Goal: Task Accomplishment & Management: Manage account settings

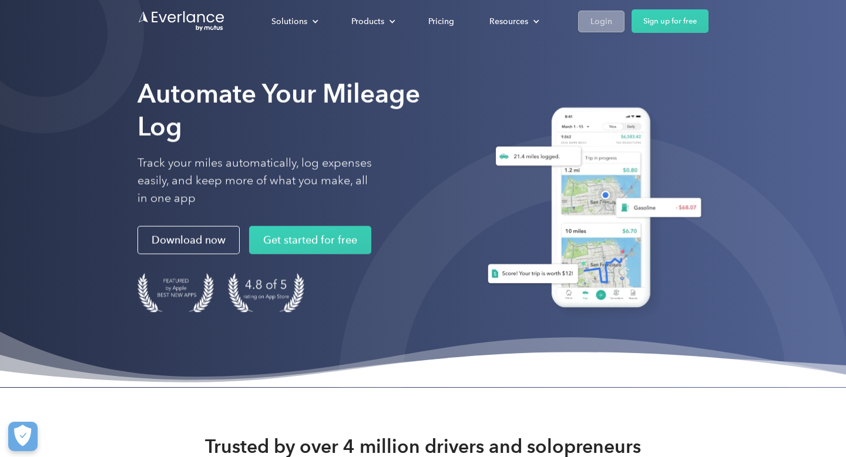
click at [612, 20] on div "Login" at bounding box center [602, 21] width 22 height 15
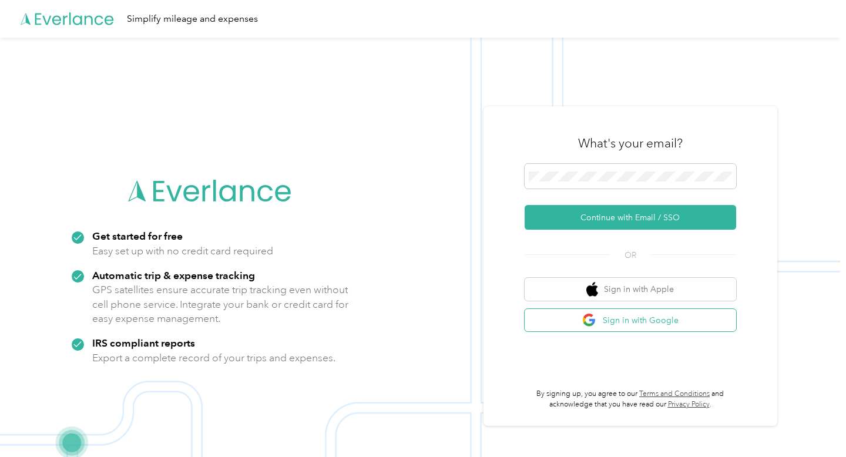
click at [612, 319] on button "Sign in with Google" at bounding box center [631, 320] width 212 height 23
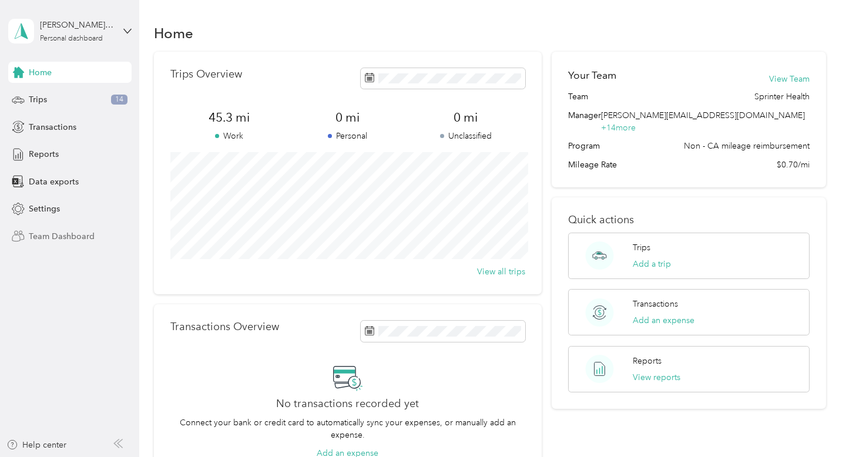
click at [55, 234] on span "Team Dashboard" at bounding box center [62, 236] width 66 height 12
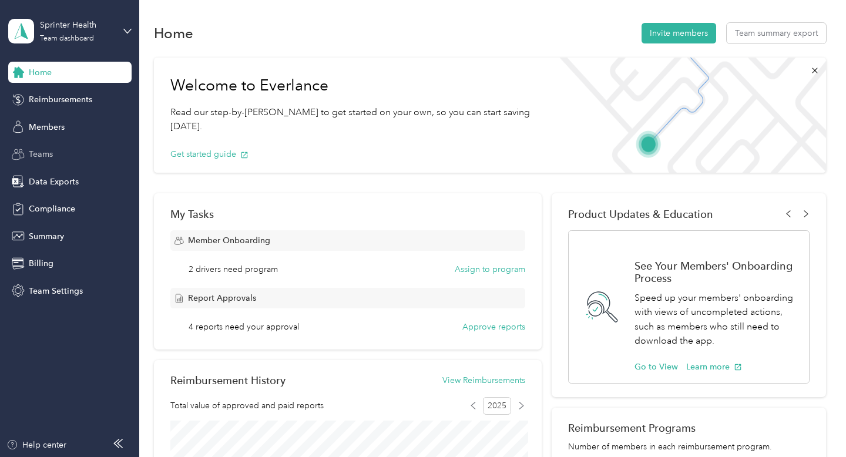
click at [53, 153] on div "Teams" at bounding box center [69, 154] width 123 height 21
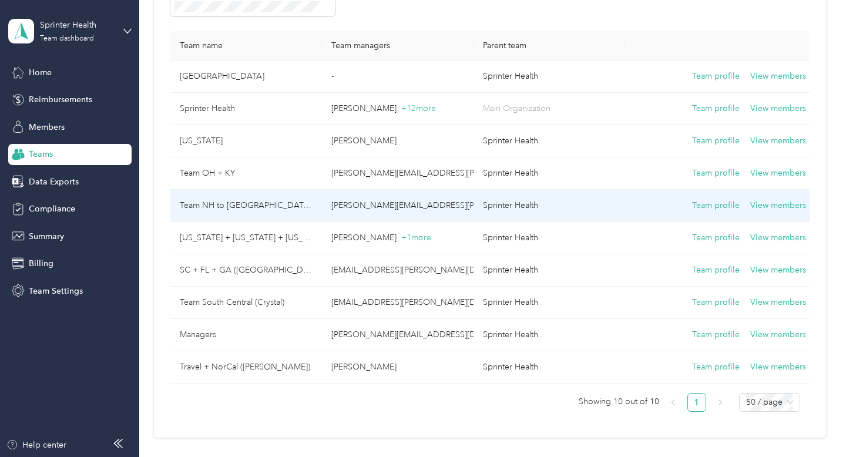
scroll to position [159, 0]
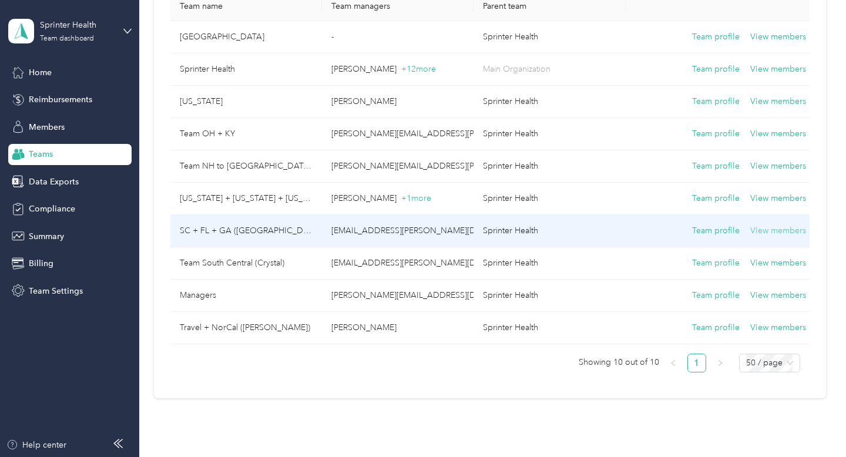
click at [773, 235] on button "View members" at bounding box center [779, 231] width 56 height 13
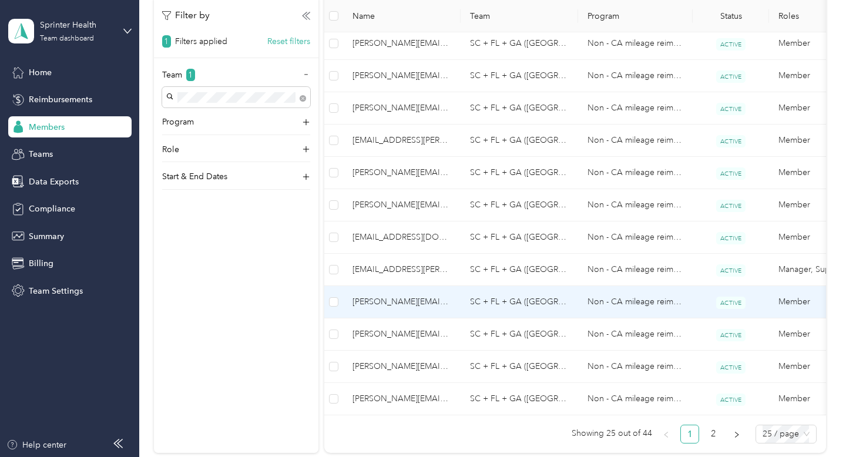
scroll to position [785, 0]
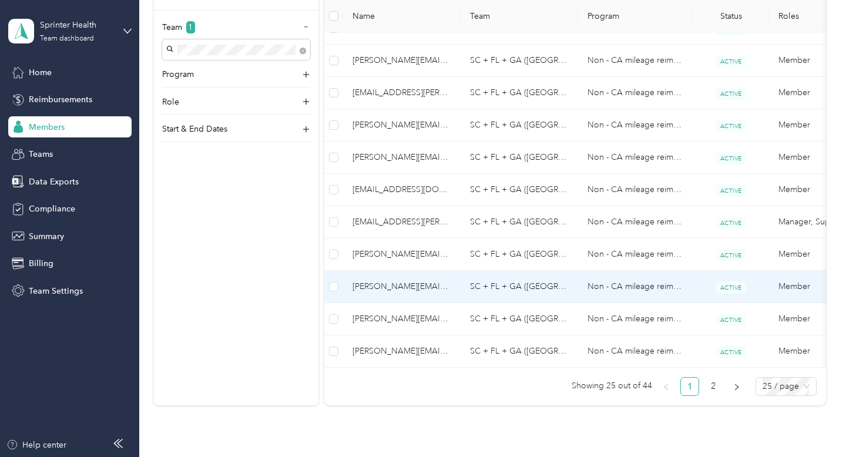
click at [640, 292] on td "Non - CA mileage reimbursement" at bounding box center [635, 287] width 115 height 32
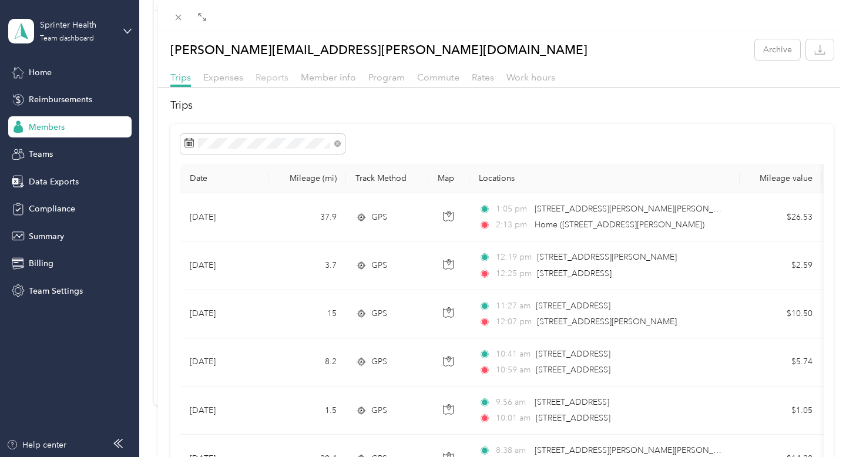
click at [283, 78] on span "Reports" at bounding box center [272, 77] width 33 height 11
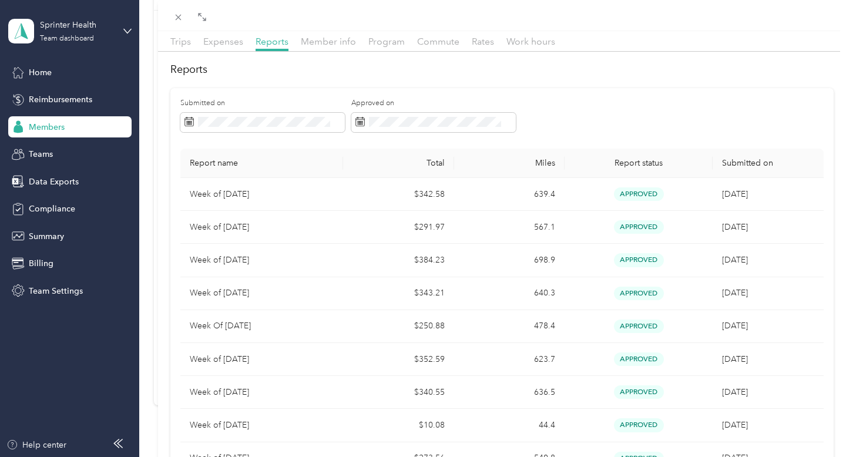
scroll to position [68, 0]
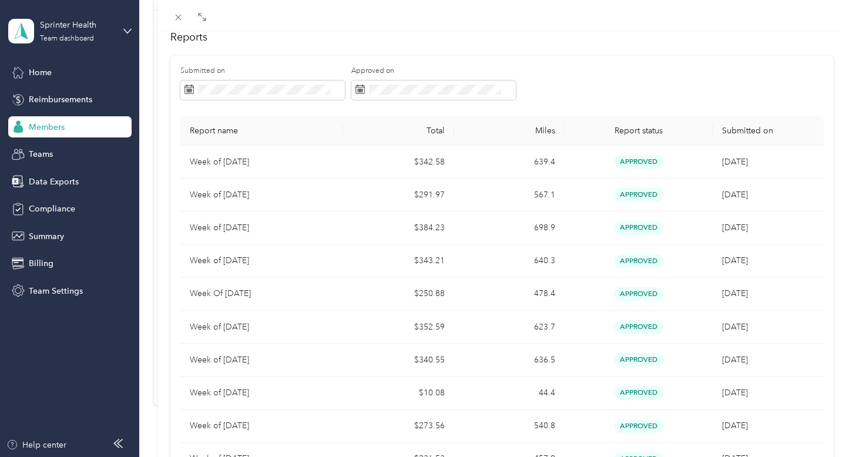
click at [63, 155] on div "[PERSON_NAME][EMAIL_ADDRESS][PERSON_NAME][DOMAIN_NAME] Archive Trips Expenses R…" at bounding box center [423, 228] width 846 height 457
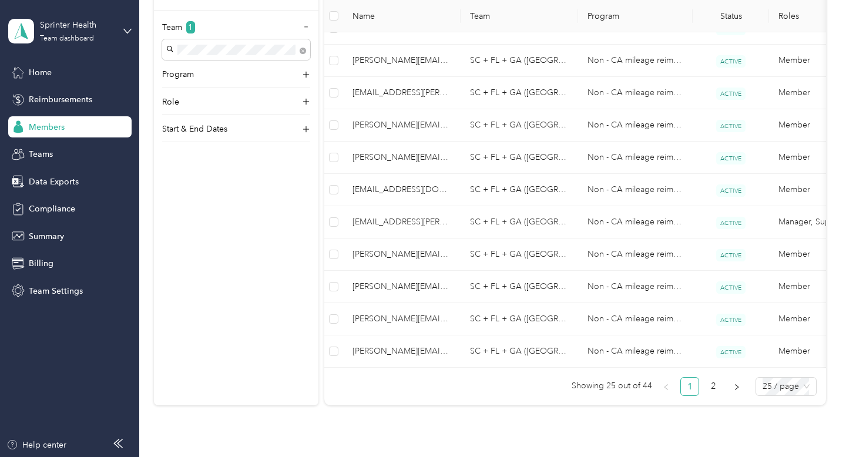
click at [44, 155] on span "Teams" at bounding box center [41, 154] width 24 height 12
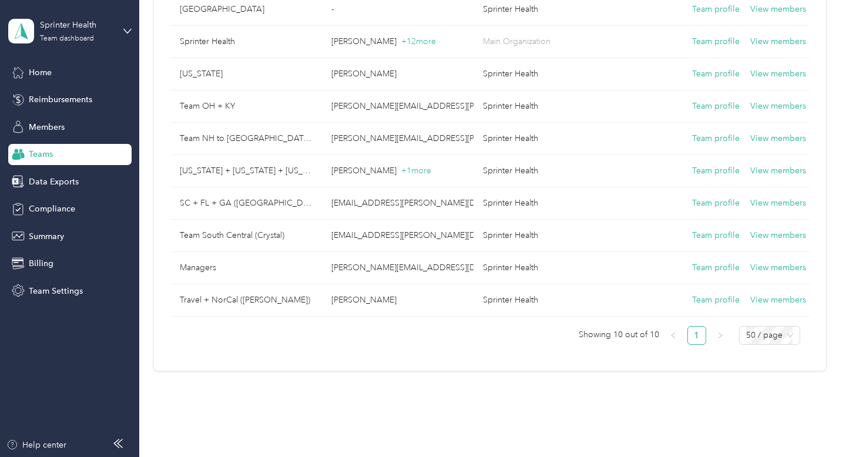
scroll to position [183, 0]
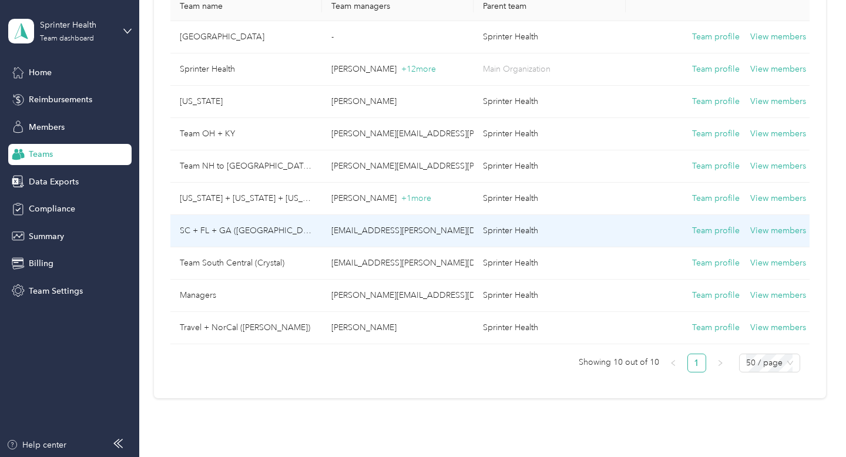
click at [257, 232] on td "SC + FL + GA ([GEOGRAPHIC_DATA])" at bounding box center [246, 231] width 152 height 32
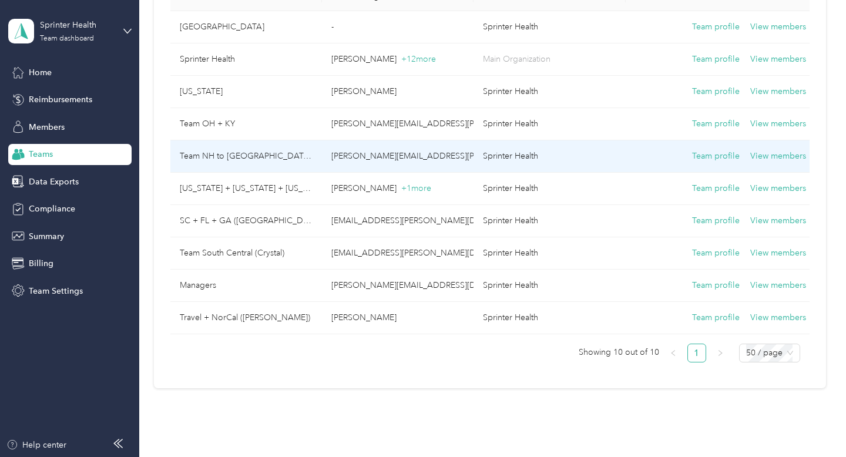
scroll to position [172, 0]
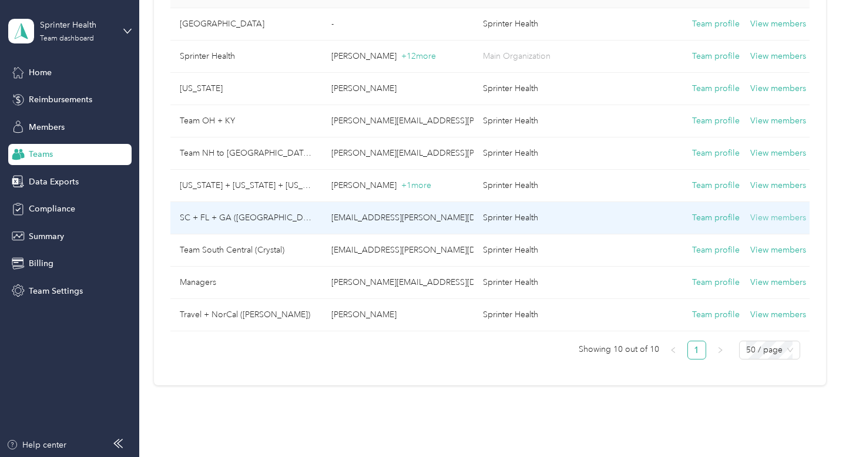
click at [765, 215] on button "View members" at bounding box center [779, 218] width 56 height 13
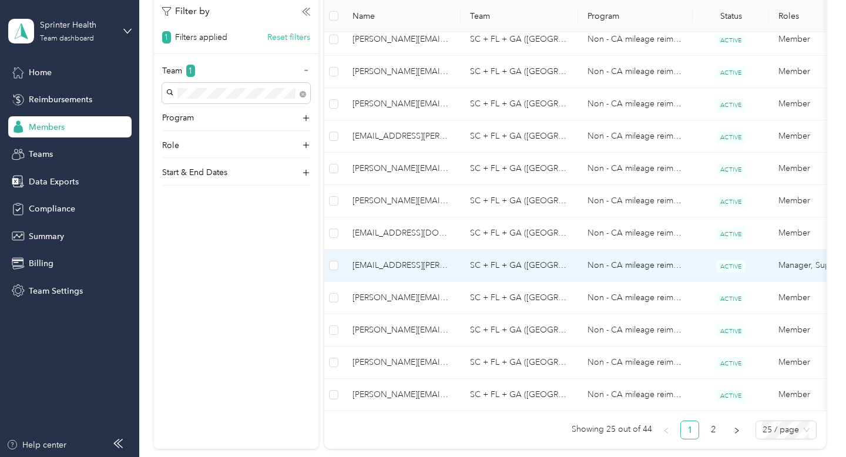
scroll to position [773, 0]
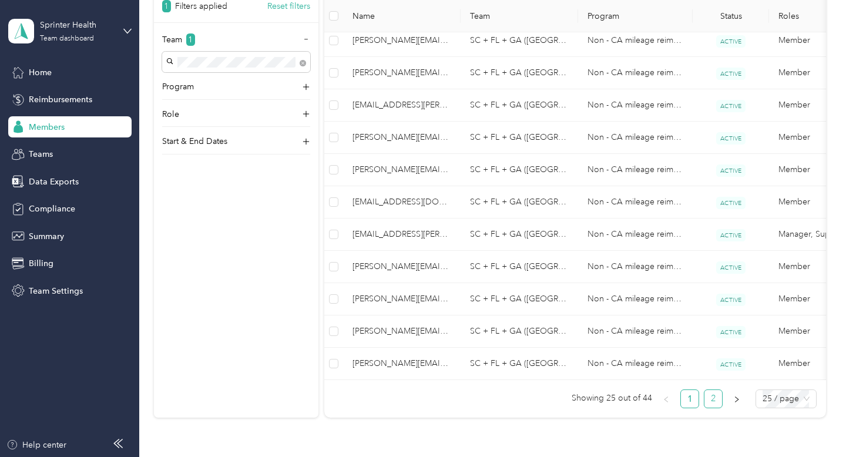
click at [720, 401] on link "2" at bounding box center [714, 399] width 18 height 18
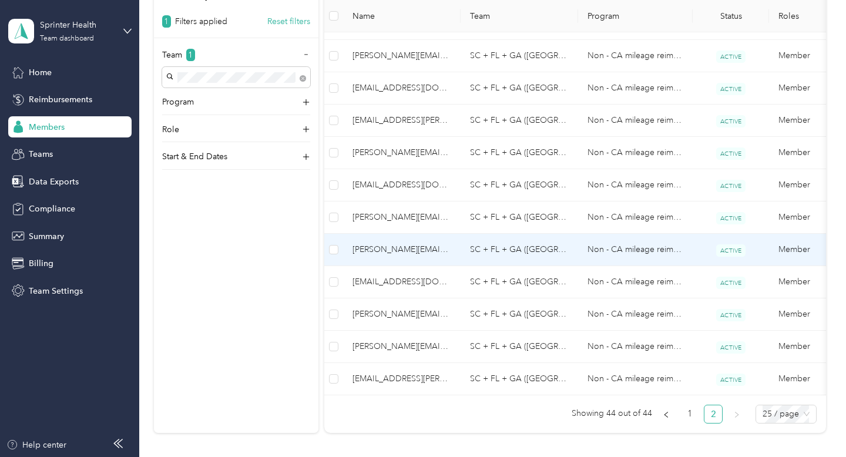
scroll to position [0, 55]
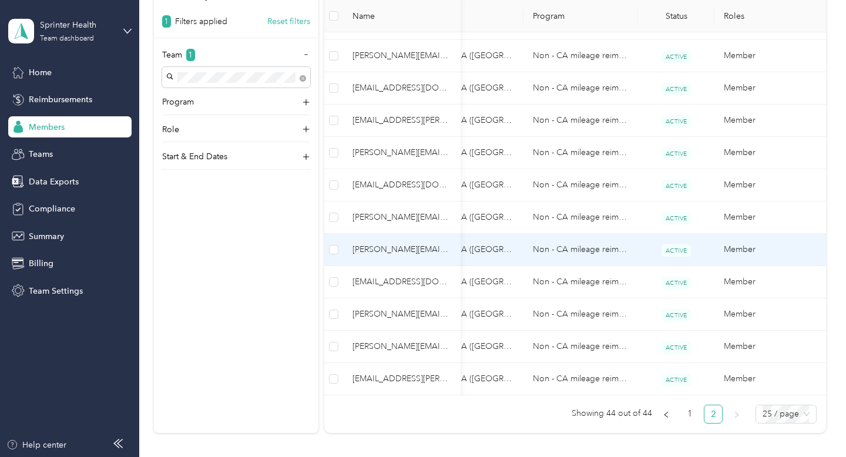
click at [388, 252] on span "[PERSON_NAME][EMAIL_ADDRESS][PERSON_NAME][DOMAIN_NAME]" at bounding box center [402, 249] width 99 height 13
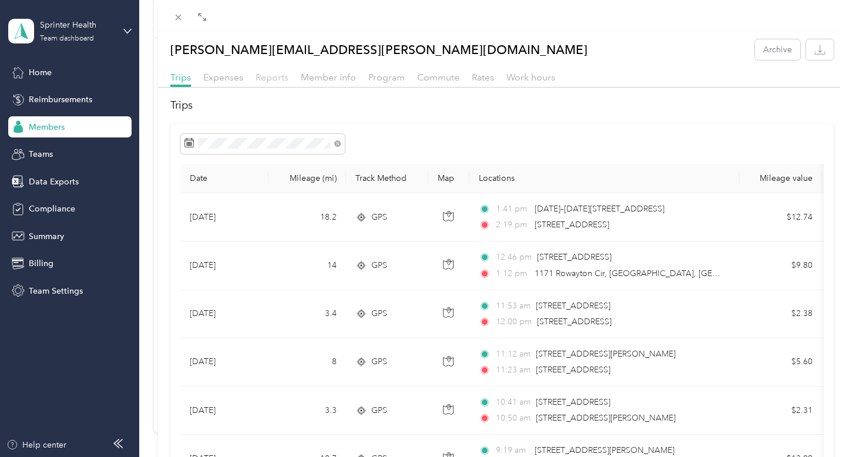
click at [262, 76] on span "Reports" at bounding box center [272, 77] width 33 height 11
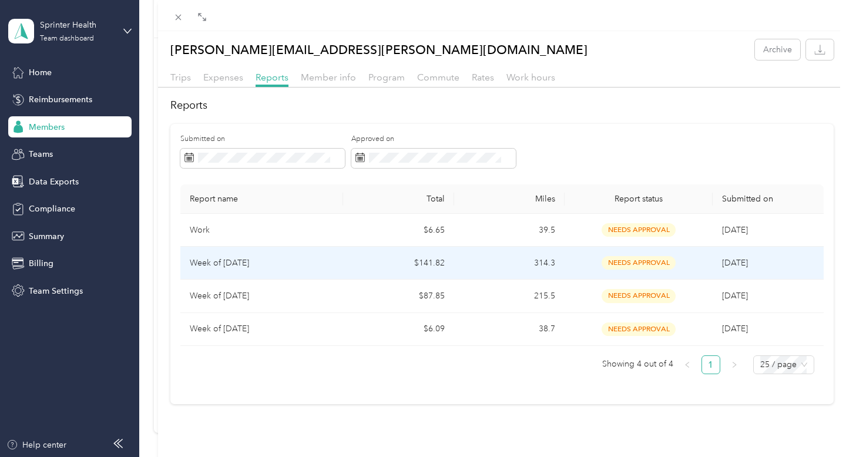
click at [230, 264] on p "Week of [DATE]" at bounding box center [262, 263] width 144 height 13
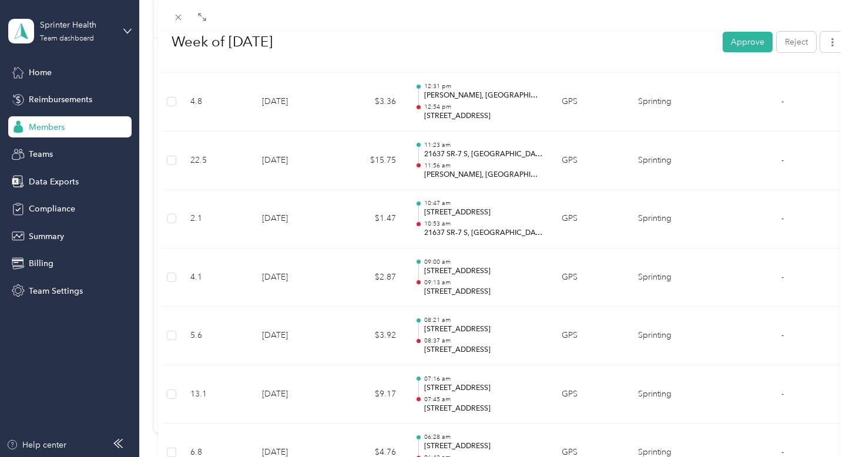
scroll to position [1213, 0]
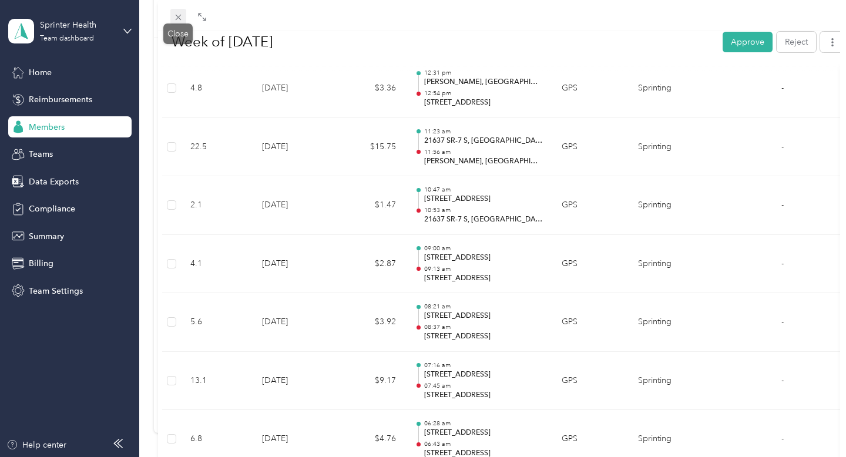
click at [177, 19] on icon at bounding box center [178, 17] width 10 height 10
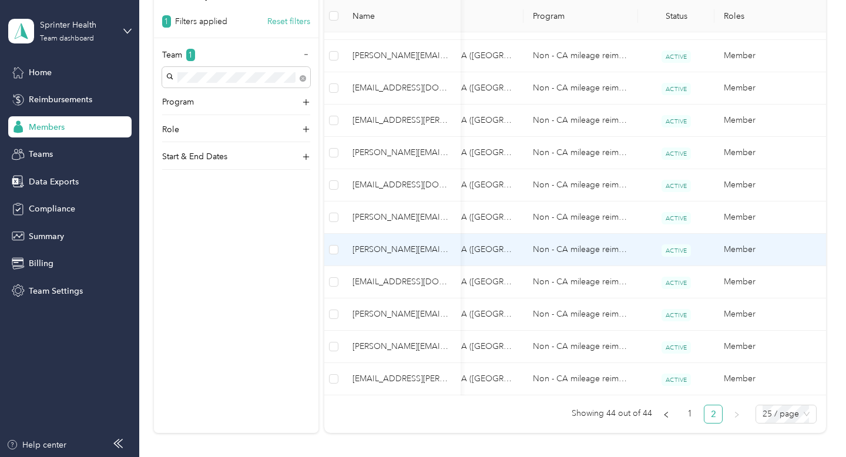
click at [390, 256] on span "[PERSON_NAME][EMAIL_ADDRESS][PERSON_NAME][DOMAIN_NAME]" at bounding box center [402, 249] width 99 height 13
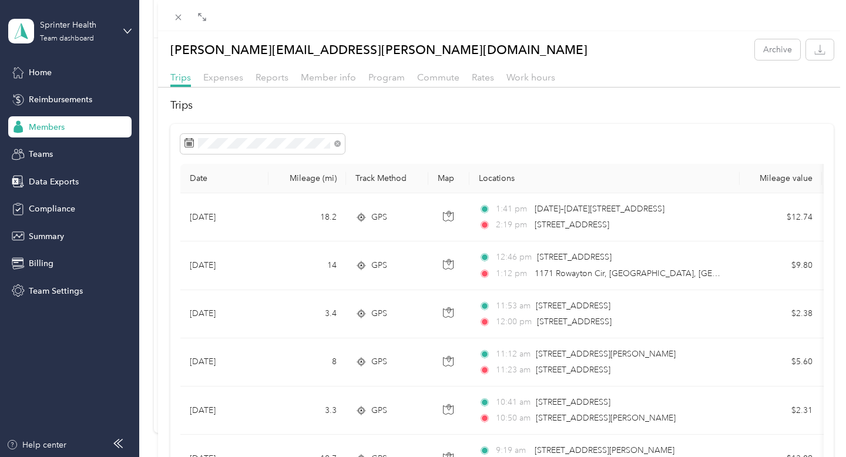
click at [274, 71] on div "Reports" at bounding box center [272, 78] width 33 height 15
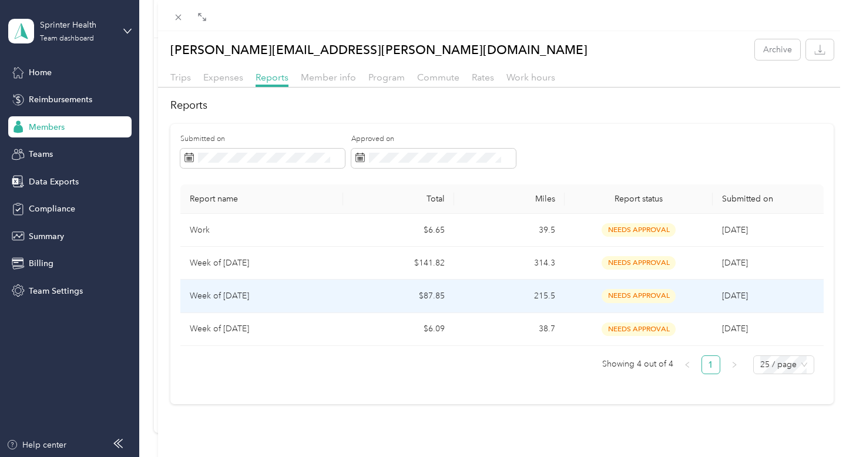
click at [270, 292] on p "Week of [DATE]" at bounding box center [262, 296] width 144 height 13
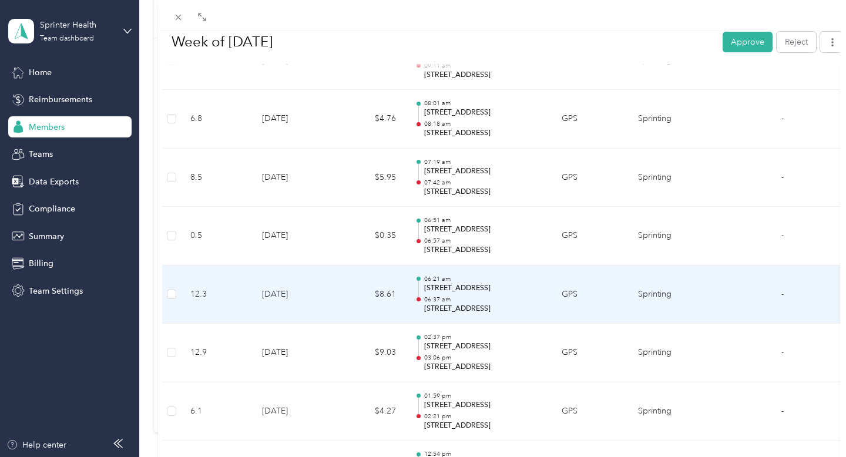
scroll to position [680, 0]
